Goal: Information Seeking & Learning: Check status

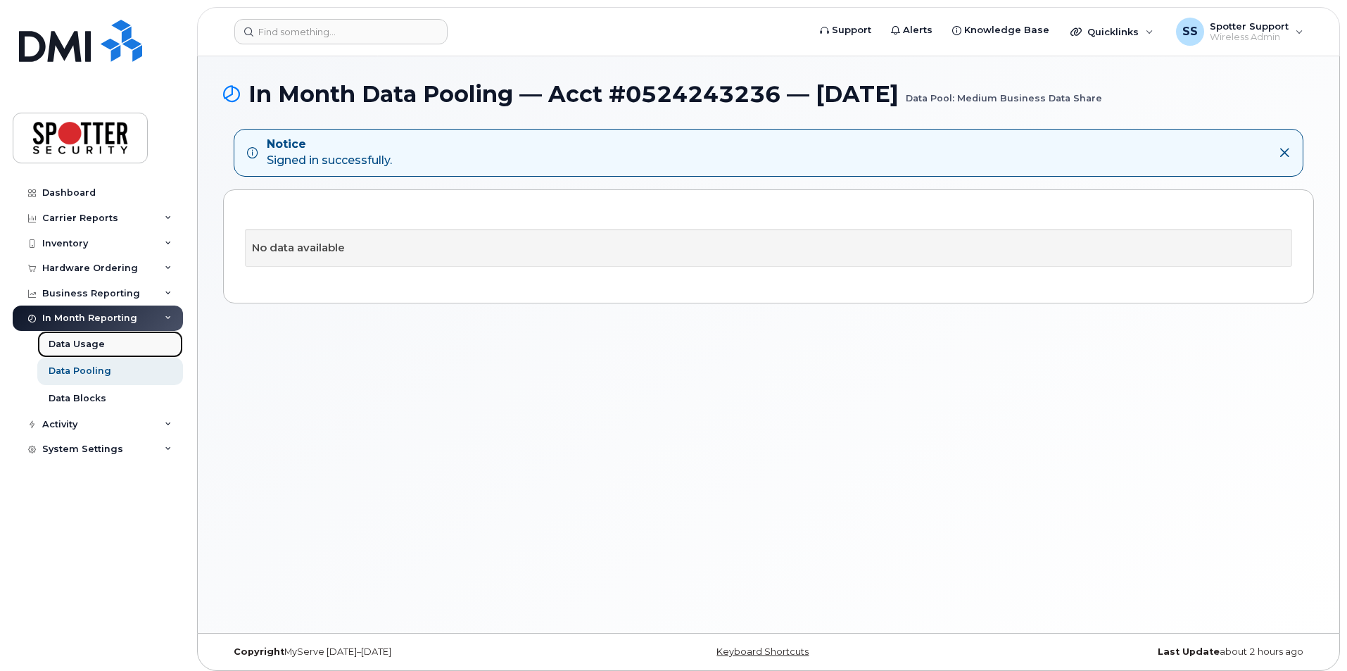
click at [87, 346] on div "Data Usage" at bounding box center [77, 344] width 56 height 13
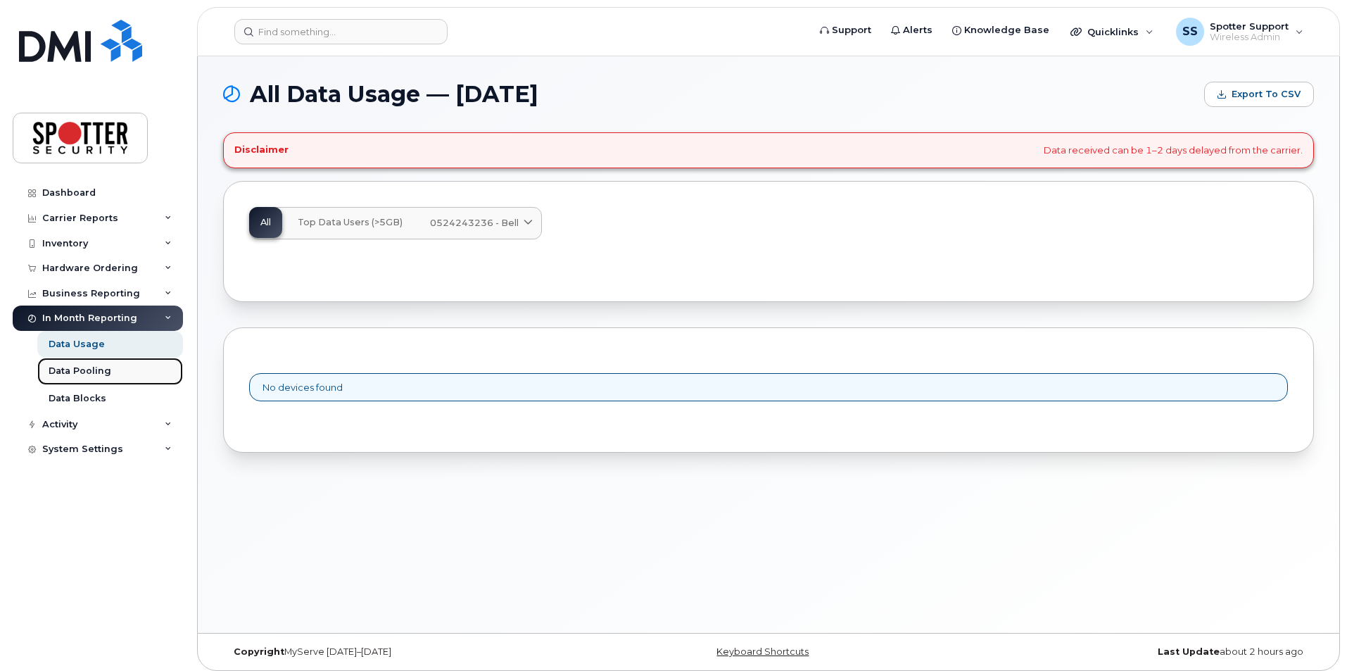
click at [89, 372] on div "Data Pooling" at bounding box center [80, 371] width 63 height 13
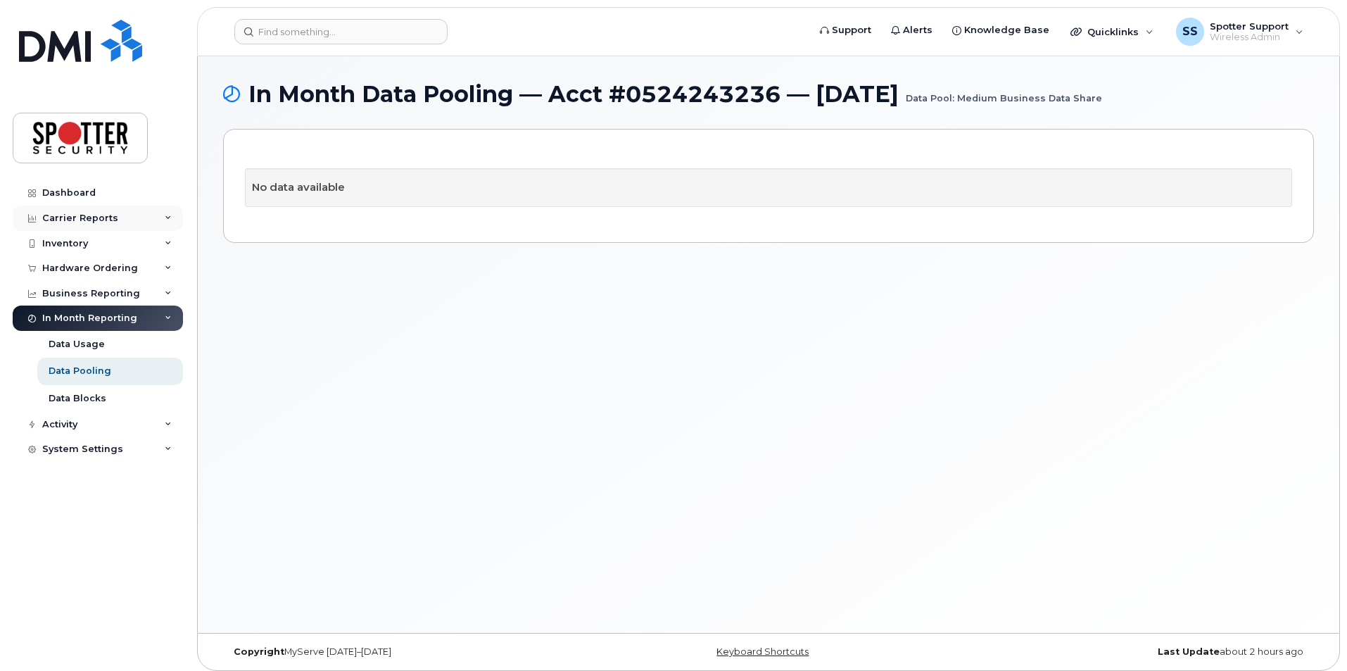
click at [91, 218] on div "Carrier Reports" at bounding box center [80, 218] width 76 height 11
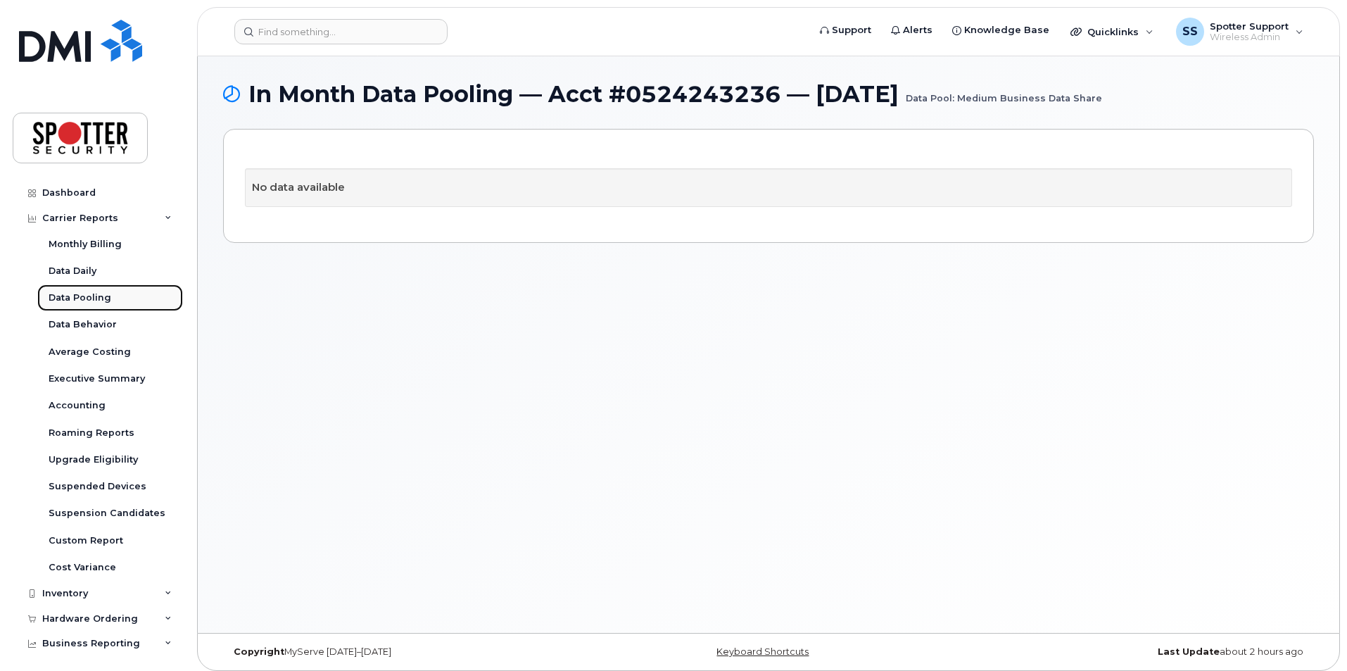
click at [84, 296] on div "Data Pooling" at bounding box center [80, 297] width 63 height 13
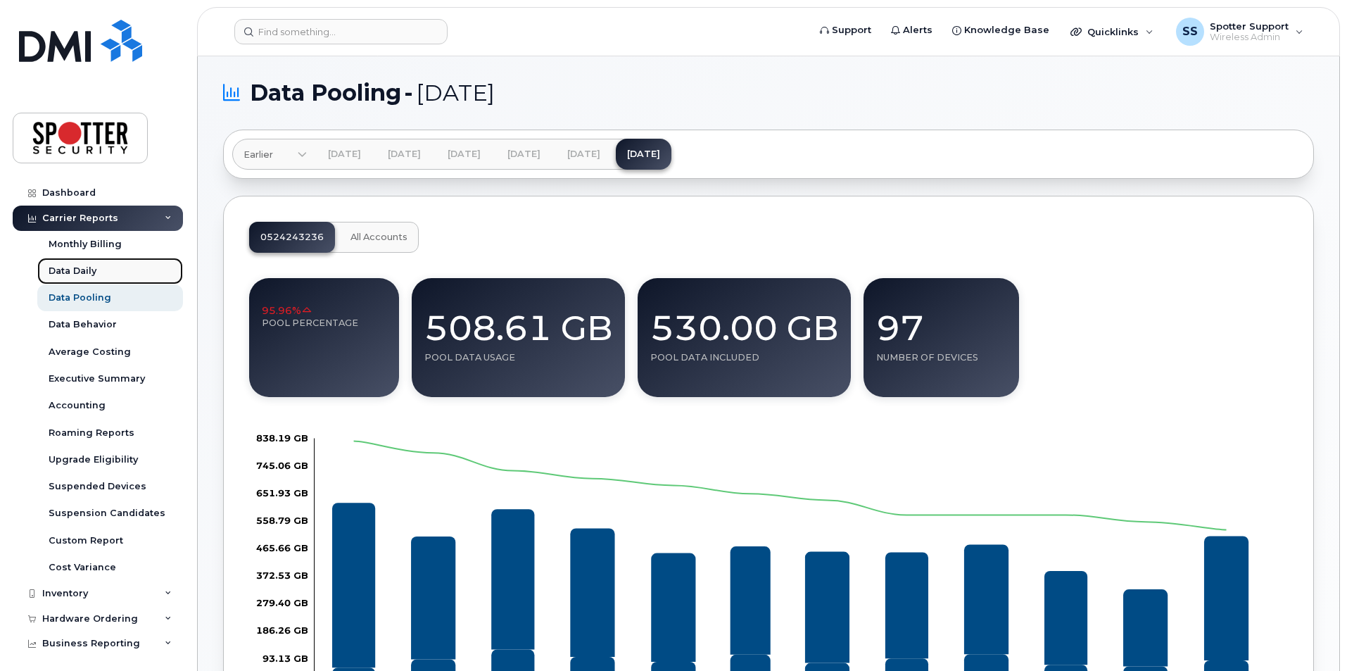
click at [74, 268] on div "Data Daily" at bounding box center [73, 271] width 48 height 13
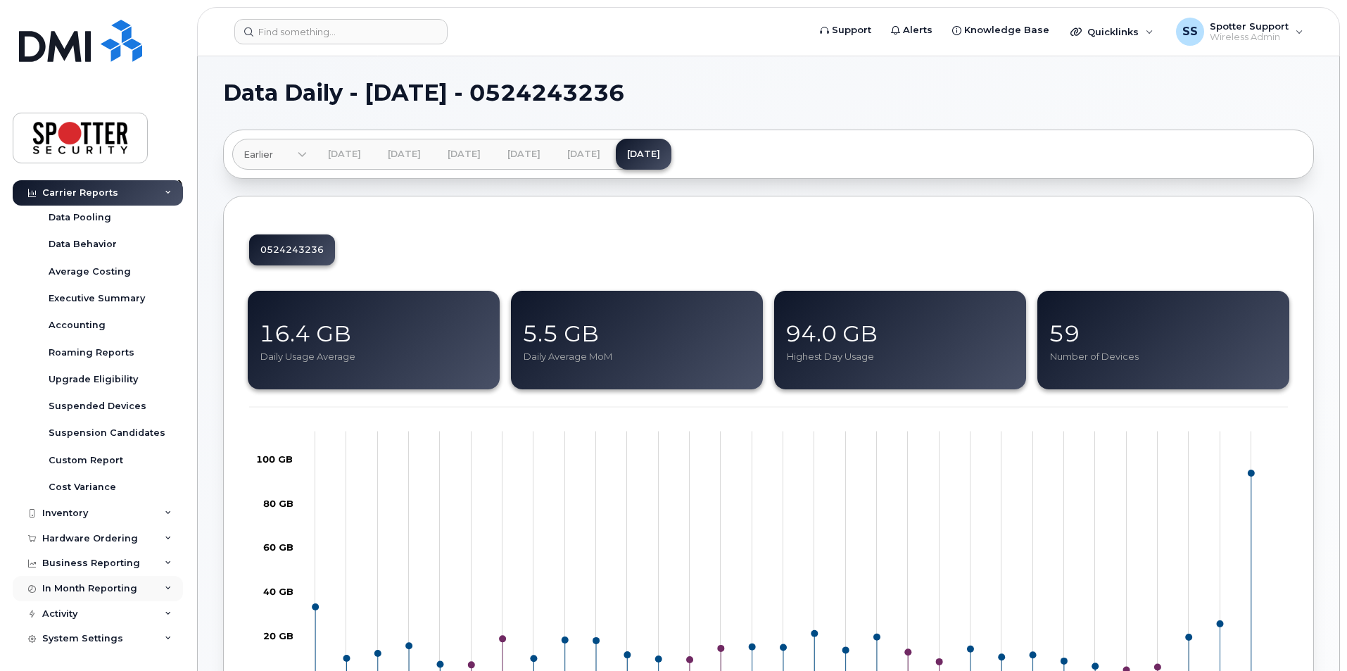
scroll to position [81, 0]
click at [82, 589] on div "In Month Reporting" at bounding box center [89, 587] width 95 height 11
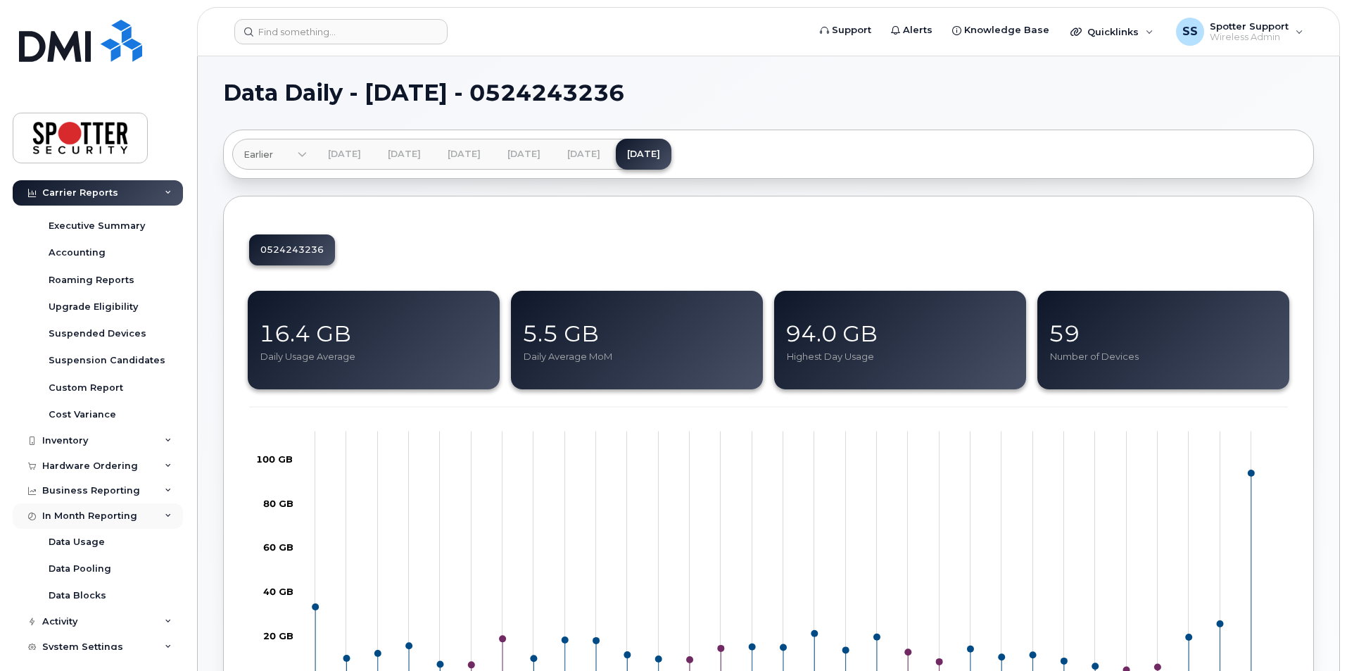
scroll to position [162, 0]
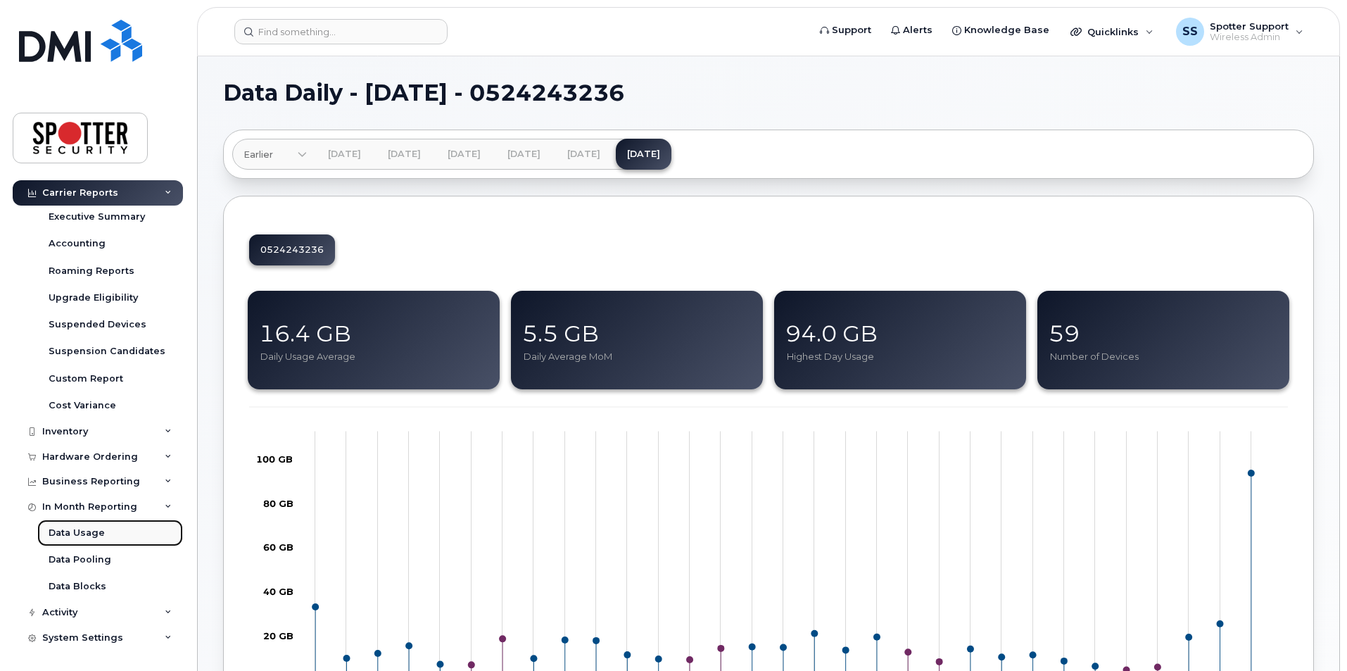
click at [87, 533] on div "Data Usage" at bounding box center [77, 532] width 56 height 13
